Goal: Use online tool/utility: Utilize a website feature to perform a specific function

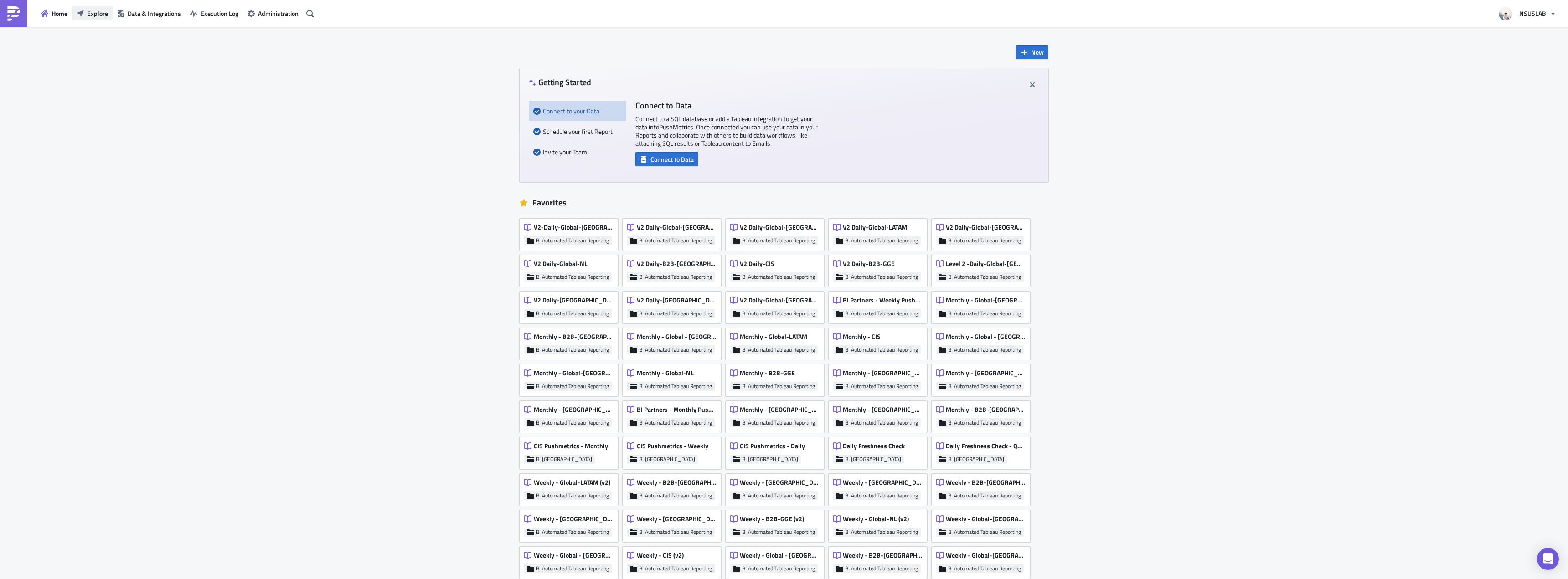
click at [85, 14] on button "Explore" at bounding box center [92, 13] width 41 height 14
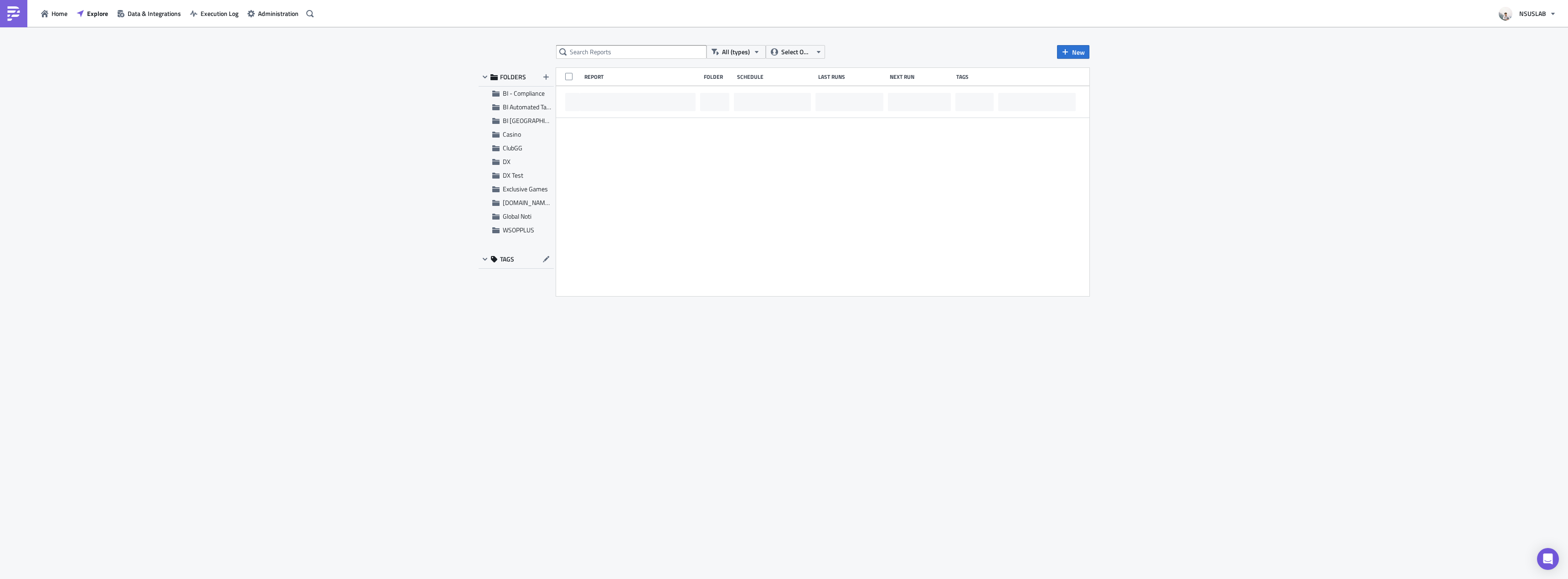
click at [604, 62] on div "All (types) Select Owner New FOLDERS BI - Compliance BI Automated Tableau Repor…" at bounding box center [784, 303] width 620 height 517
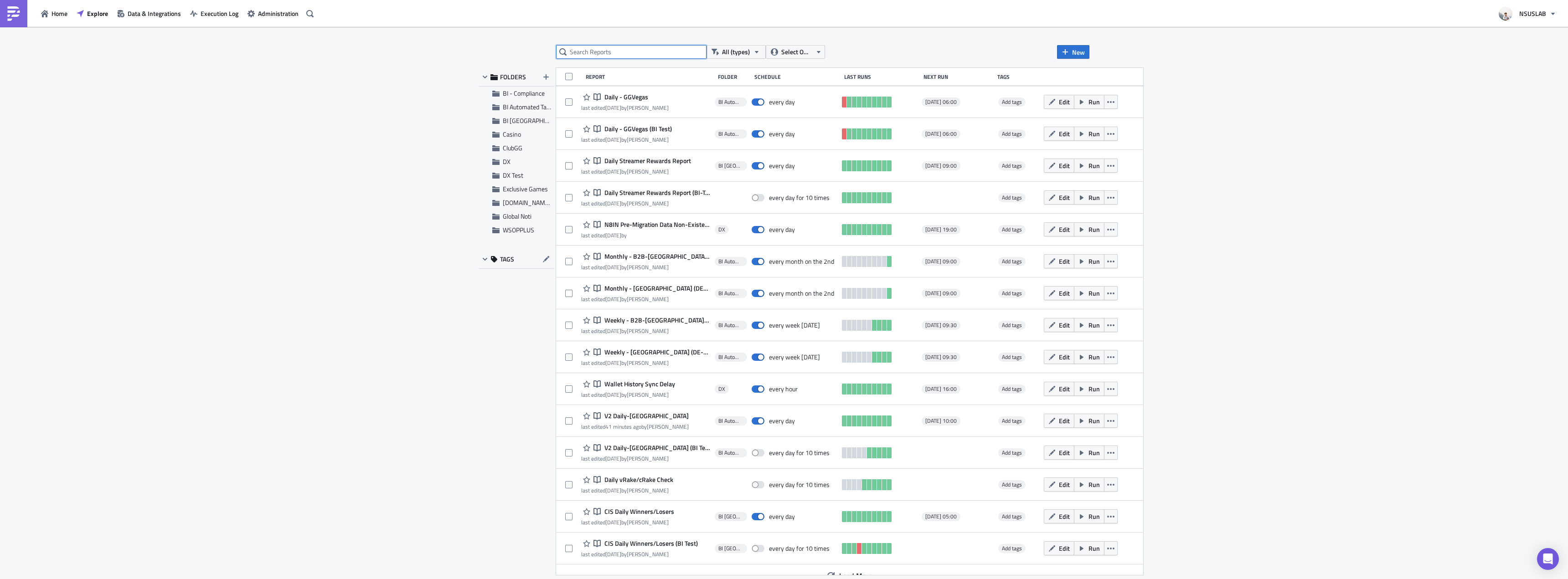
click at [609, 50] on input "text" at bounding box center [631, 52] width 150 height 13
type input "[GEOGRAPHIC_DATA]"
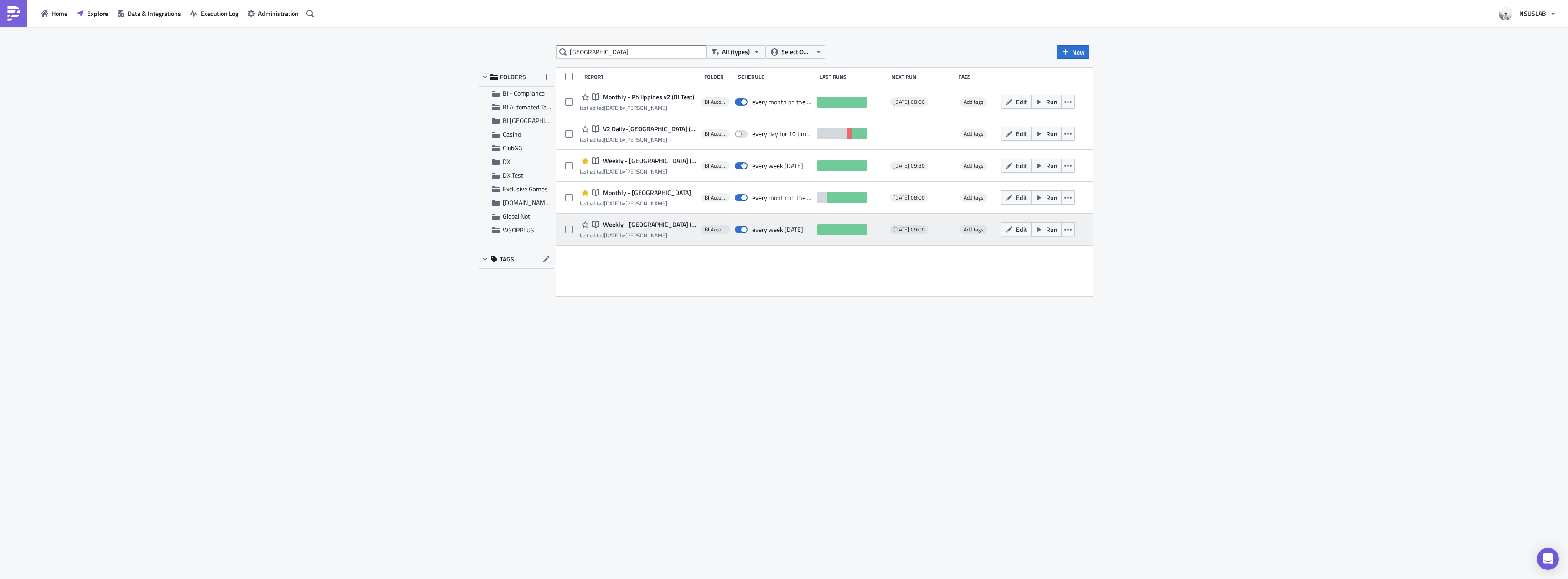
click at [1057, 227] on span "Run" at bounding box center [1052, 229] width 12 height 10
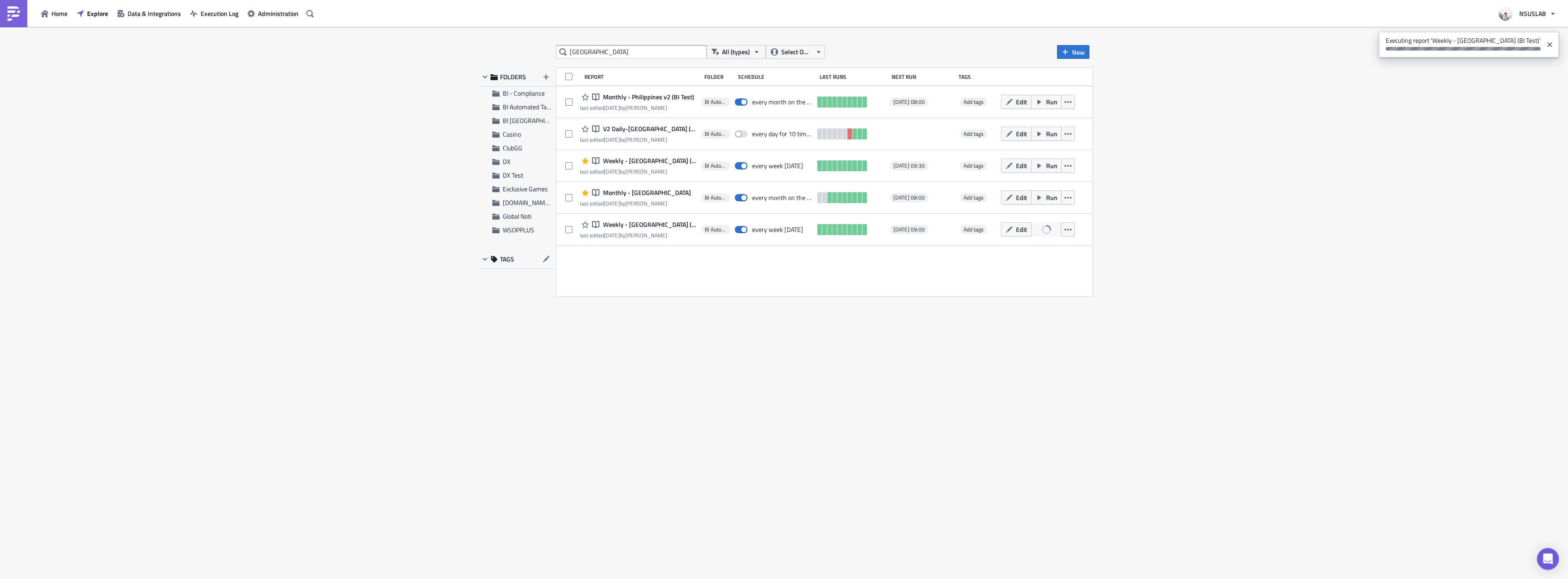
click at [938, 335] on div "philippines All (types) Select Owner New FOLDERS BI - Compliance BI Automated T…" at bounding box center [784, 303] width 620 height 517
